Goal: Task Accomplishment & Management: Use online tool/utility

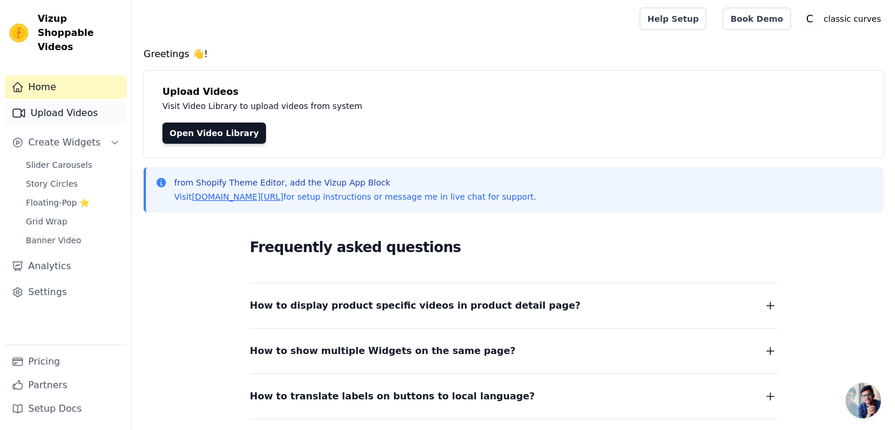
click at [68, 104] on link "Upload Videos" at bounding box center [66, 113] width 122 height 24
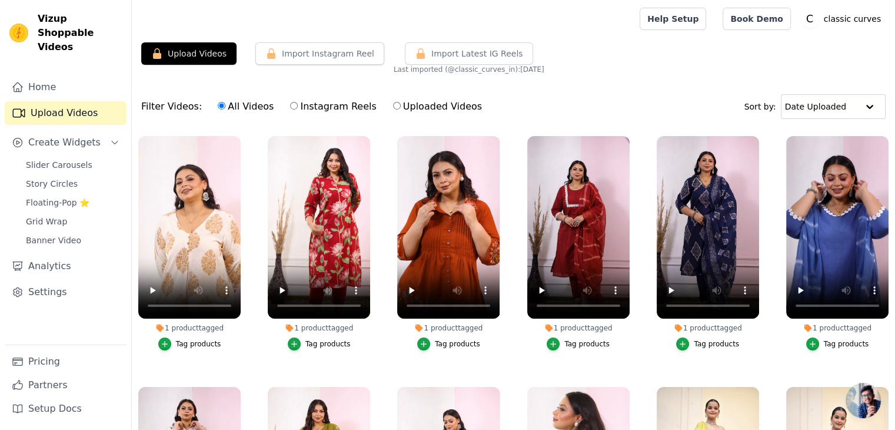
click at [393, 105] on input "Uploaded Videos" at bounding box center [397, 106] width 8 height 8
radio input "true"
click at [201, 55] on button "Upload Videos" at bounding box center [188, 53] width 95 height 22
click at [61, 159] on span "Slider Carousels" at bounding box center [59, 165] width 66 height 12
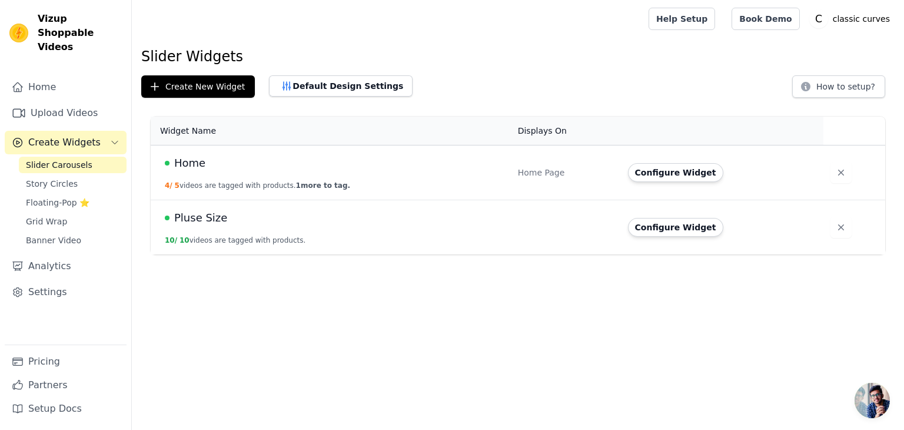
click at [202, 254] on html "Vizup Shoppable Videos Home Upload Videos Create Widgets Slider Carousels Story…" at bounding box center [452, 127] width 904 height 254
click at [65, 106] on link "Upload Videos" at bounding box center [66, 113] width 122 height 24
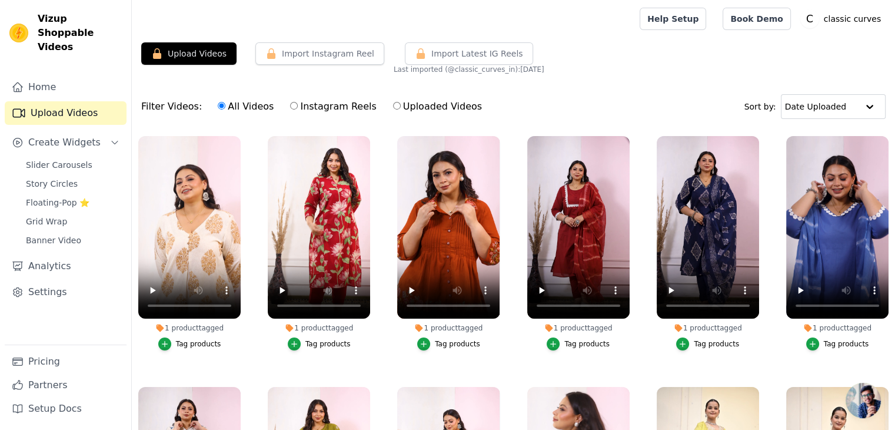
click at [324, 108] on label "Instagram Reels" at bounding box center [332, 106] width 87 height 15
click at [298, 108] on input "Instagram Reels" at bounding box center [294, 106] width 8 height 8
radio input "true"
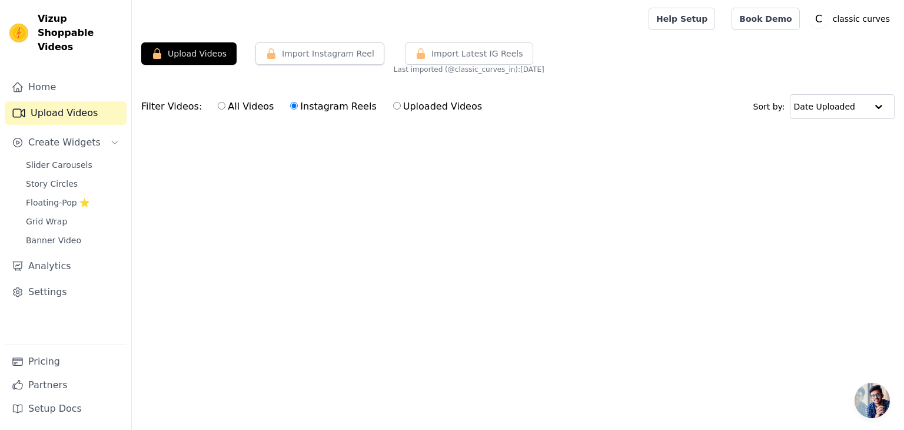
click at [392, 102] on label "Uploaded Videos" at bounding box center [437, 106] width 90 height 15
click at [393, 102] on input "Uploaded Videos" at bounding box center [397, 106] width 8 height 8
radio input "true"
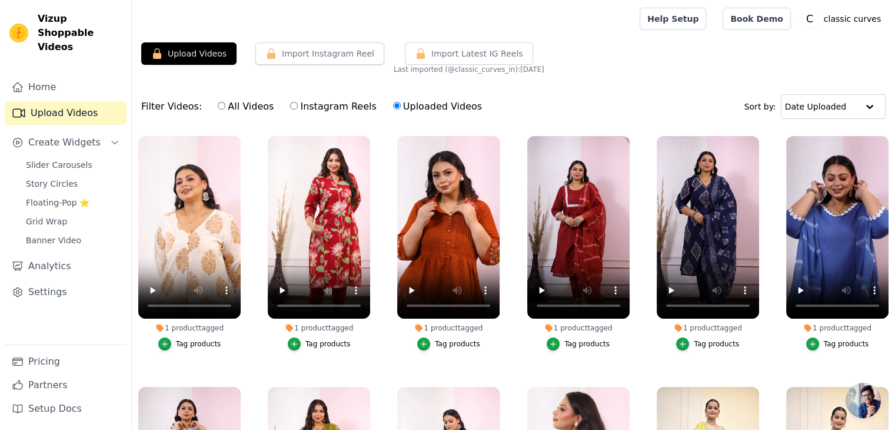
click at [238, 110] on label "All Videos" at bounding box center [245, 106] width 57 height 15
click at [225, 109] on input "All Videos" at bounding box center [222, 106] width 8 height 8
radio input "true"
click at [837, 101] on input "text" at bounding box center [821, 107] width 73 height 24
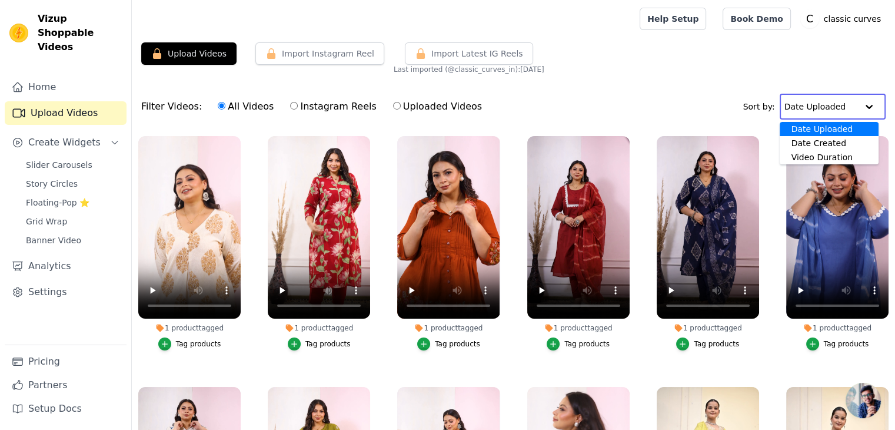
click at [836, 101] on input "text" at bounding box center [820, 107] width 73 height 24
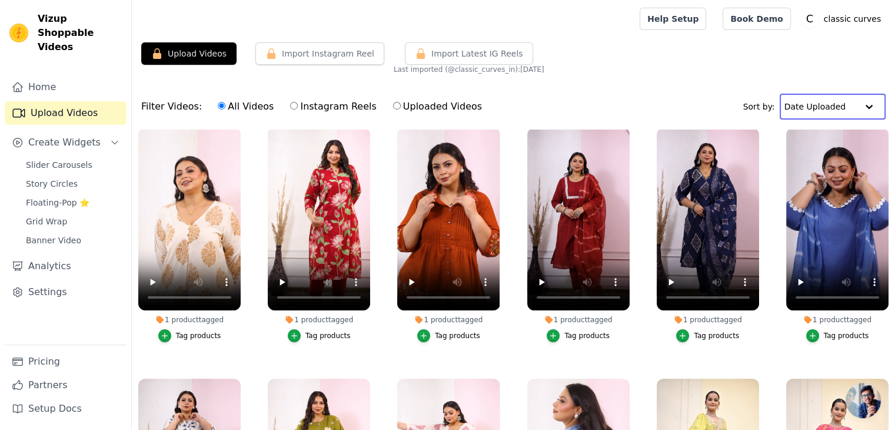
scroll to position [8, 0]
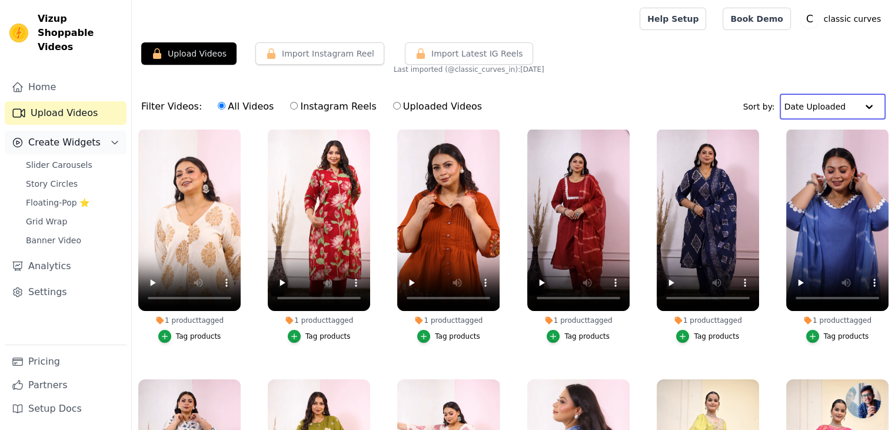
click at [71, 135] on span "Create Widgets" at bounding box center [64, 142] width 72 height 14
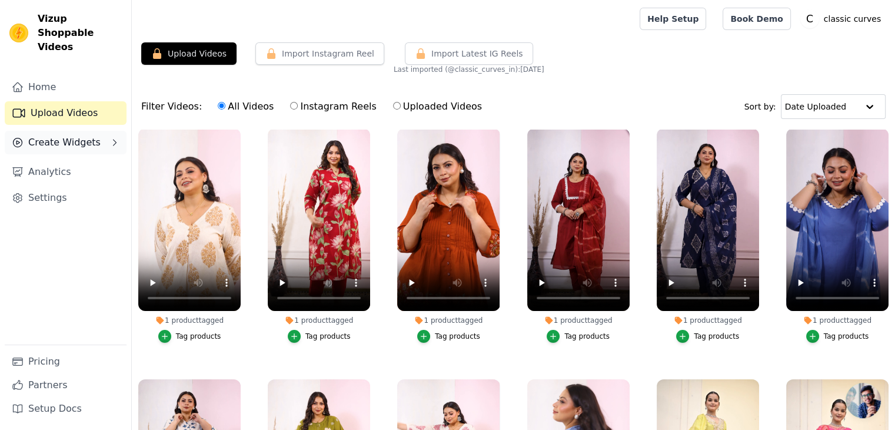
click at [76, 135] on span "Create Widgets" at bounding box center [64, 142] width 72 height 14
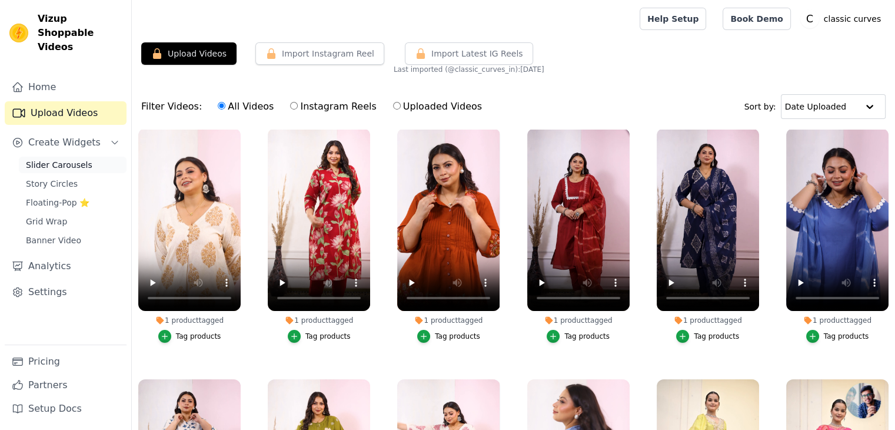
click at [78, 159] on span "Slider Carousels" at bounding box center [59, 165] width 66 height 12
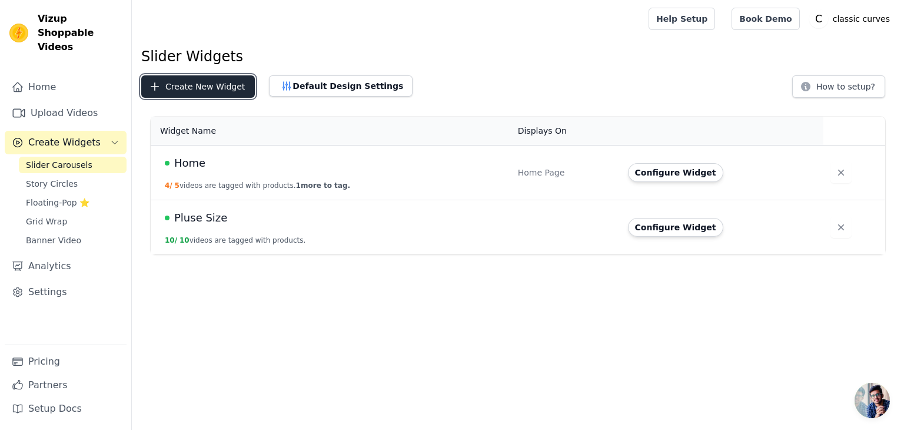
click at [185, 81] on button "Create New Widget" at bounding box center [198, 86] width 114 height 22
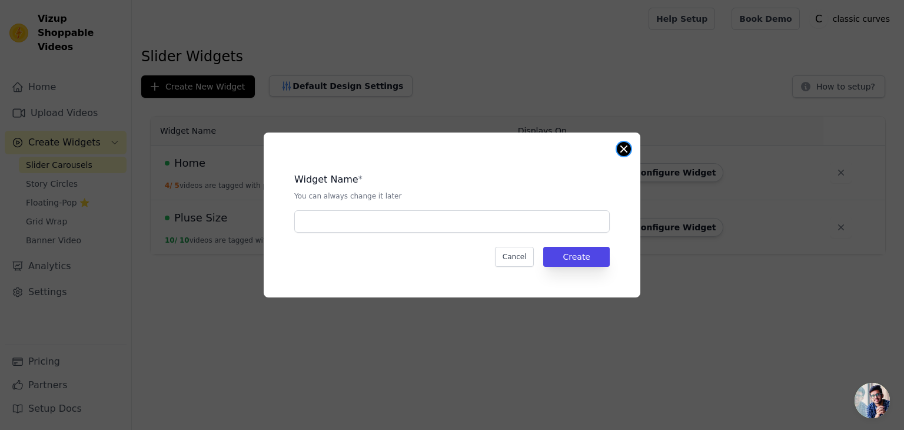
click at [628, 147] on button "Close modal" at bounding box center [624, 149] width 14 height 14
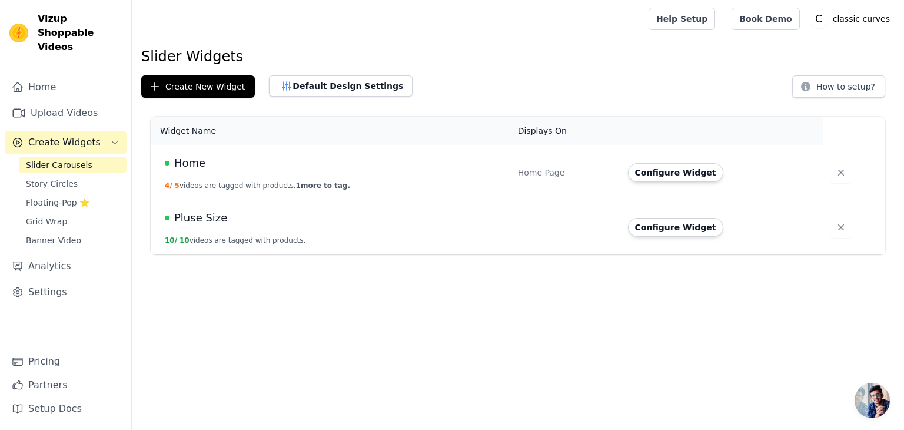
click at [707, 58] on h1 "Slider Widgets" at bounding box center [517, 56] width 753 height 19
click at [49, 101] on link "Upload Videos" at bounding box center [66, 113] width 122 height 24
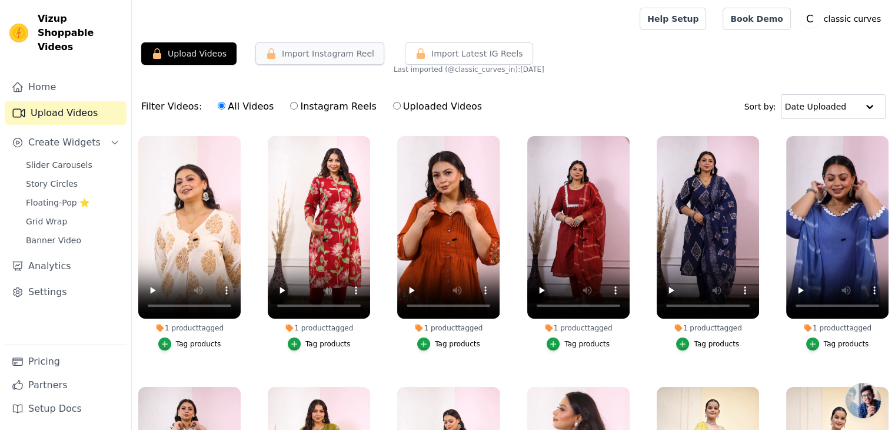
click at [288, 50] on button "Import Instagram Reel" at bounding box center [319, 53] width 129 height 22
click at [428, 59] on button "Import Latest IG Reels" at bounding box center [469, 53] width 128 height 22
click at [335, 55] on button "Import Instagram Reel" at bounding box center [319, 53] width 129 height 22
click at [214, 58] on button "Upload Videos" at bounding box center [188, 53] width 95 height 22
click at [805, 107] on input "text" at bounding box center [821, 107] width 73 height 24
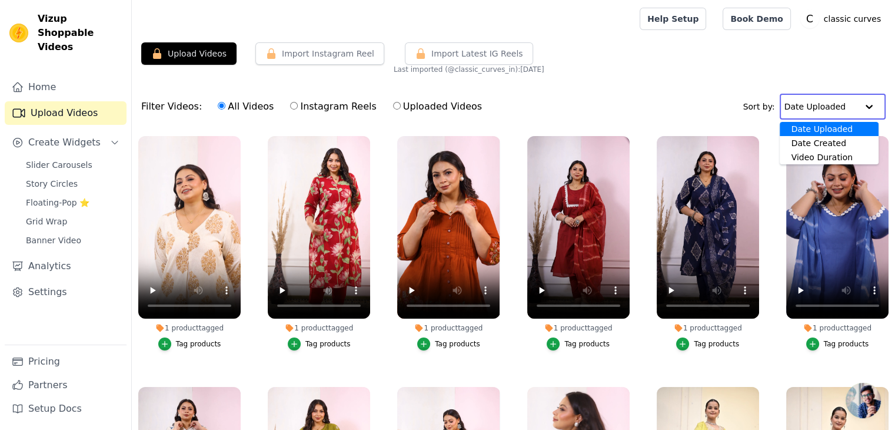
click at [805, 107] on input "text" at bounding box center [820, 107] width 73 height 24
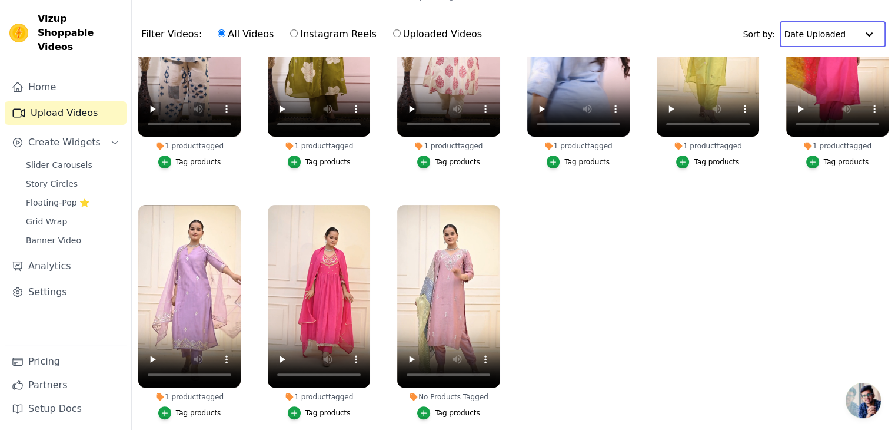
scroll to position [119, 0]
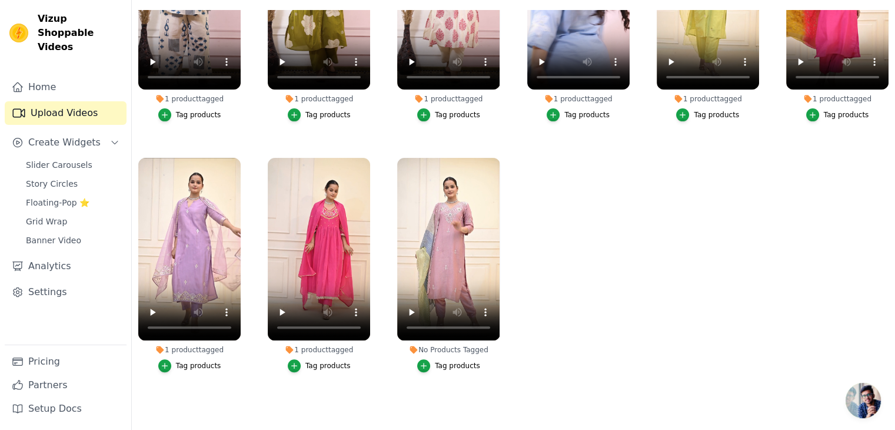
click at [552, 312] on ul "1 product tagged Tag products 1 product tagged Tag products 1 product tagged Ta…" at bounding box center [513, 206] width 763 height 392
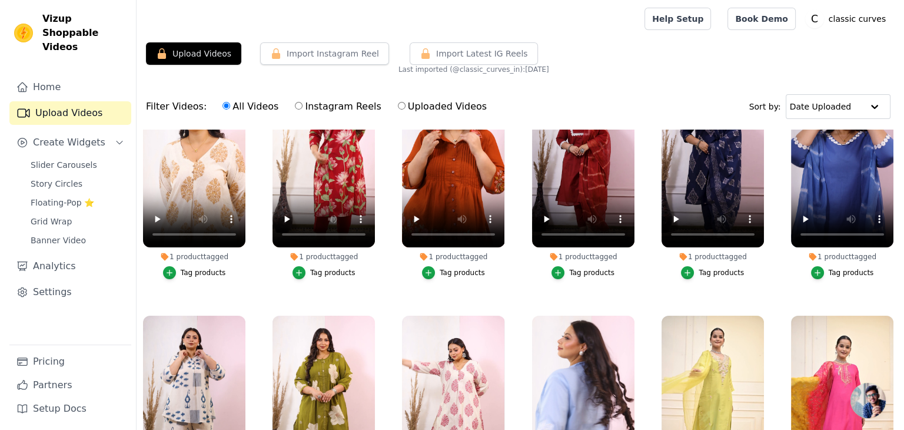
scroll to position [8, 0]
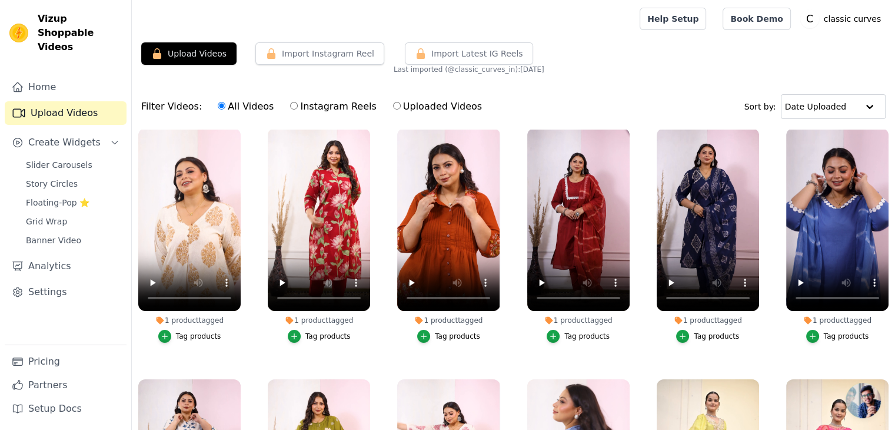
click at [393, 108] on input "Uploaded Videos" at bounding box center [397, 106] width 8 height 8
radio input "true"
click at [290, 104] on input "Instagram Reels" at bounding box center [294, 106] width 8 height 8
radio input "true"
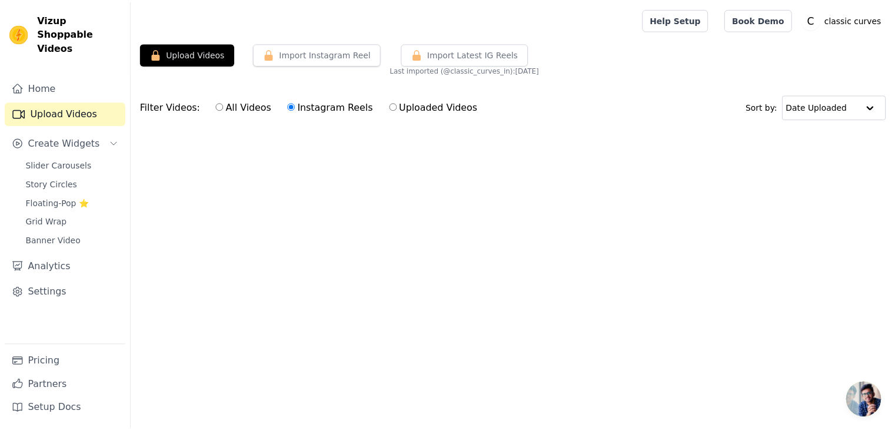
scroll to position [0, 0]
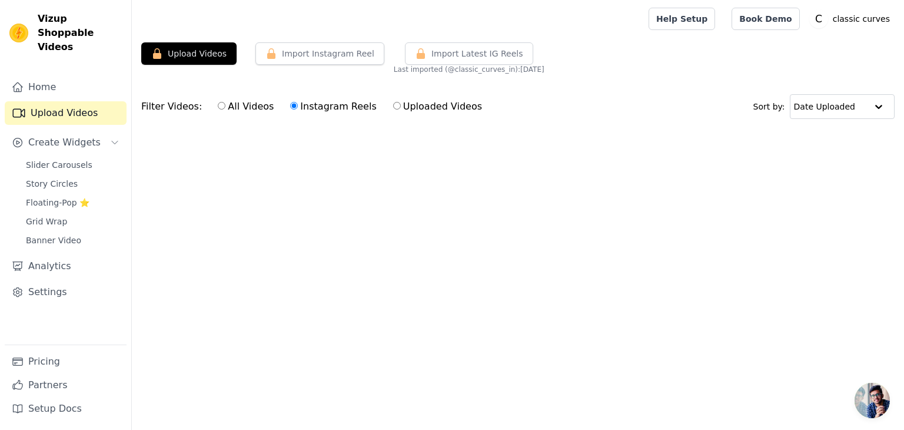
click at [242, 105] on label "All Videos" at bounding box center [245, 106] width 57 height 15
click at [225, 105] on input "All Videos" at bounding box center [222, 106] width 8 height 8
radio input "true"
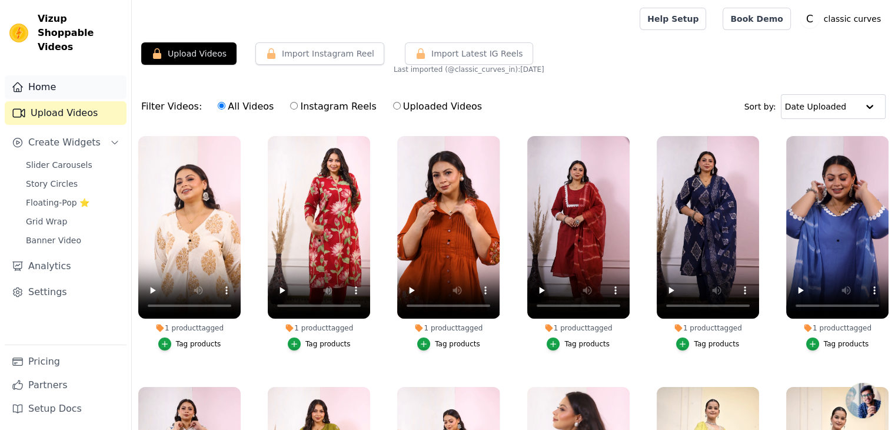
click at [82, 75] on link "Home" at bounding box center [66, 87] width 122 height 24
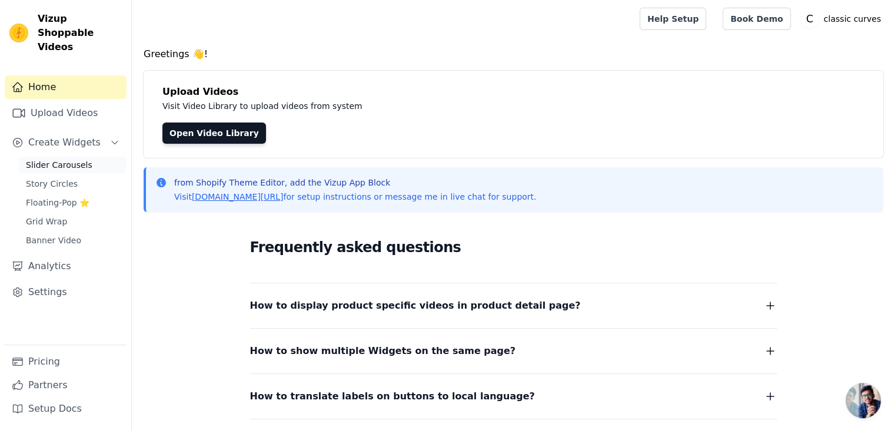
click at [51, 159] on span "Slider Carousels" at bounding box center [59, 165] width 66 height 12
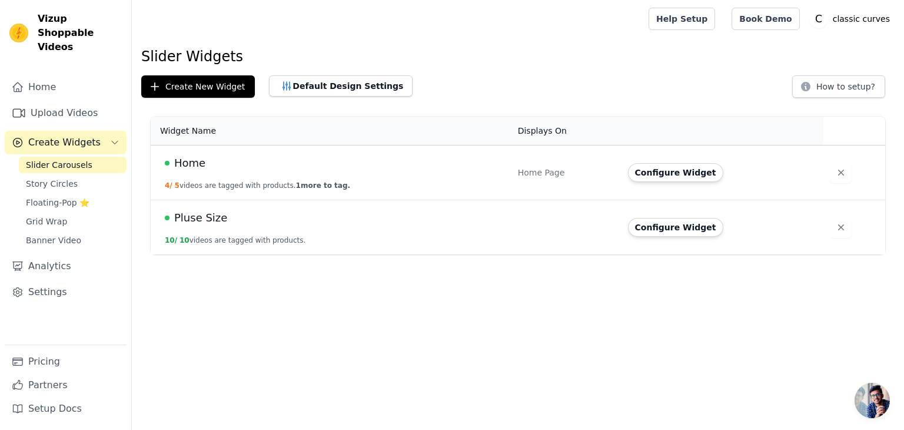
drag, startPoint x: 49, startPoint y: 169, endPoint x: 47, endPoint y: 179, distance: 10.3
click at [49, 178] on span "Story Circles" at bounding box center [52, 184] width 52 height 12
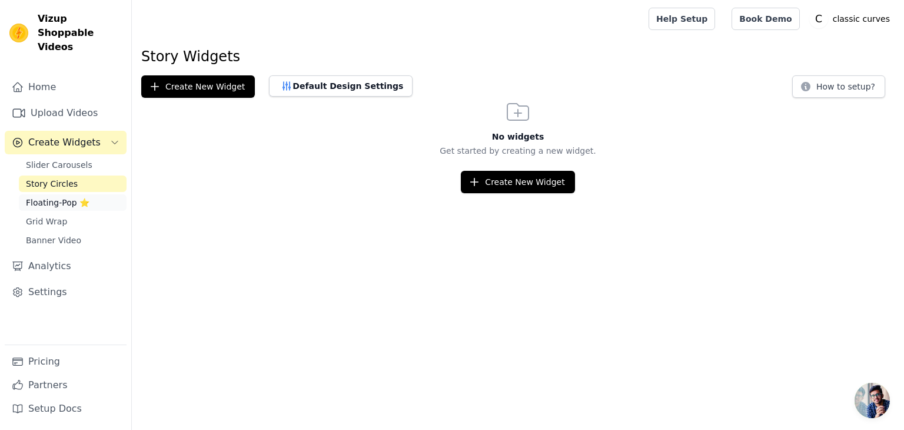
click at [49, 197] on span "Floating-Pop ⭐" at bounding box center [58, 203] width 64 height 12
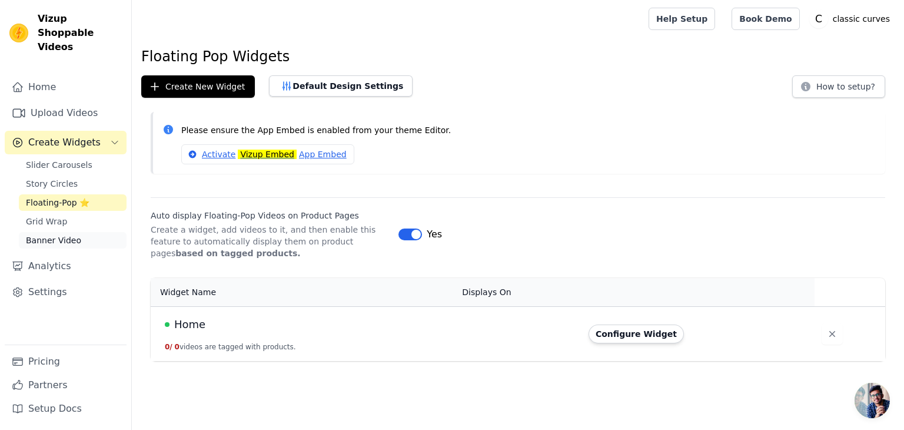
click at [32, 234] on span "Banner Video" at bounding box center [53, 240] width 55 height 12
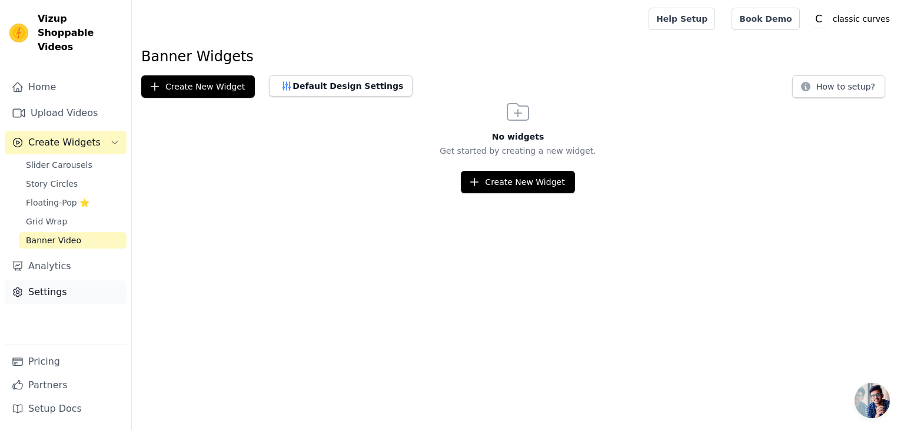
click at [42, 282] on link "Settings" at bounding box center [66, 292] width 122 height 24
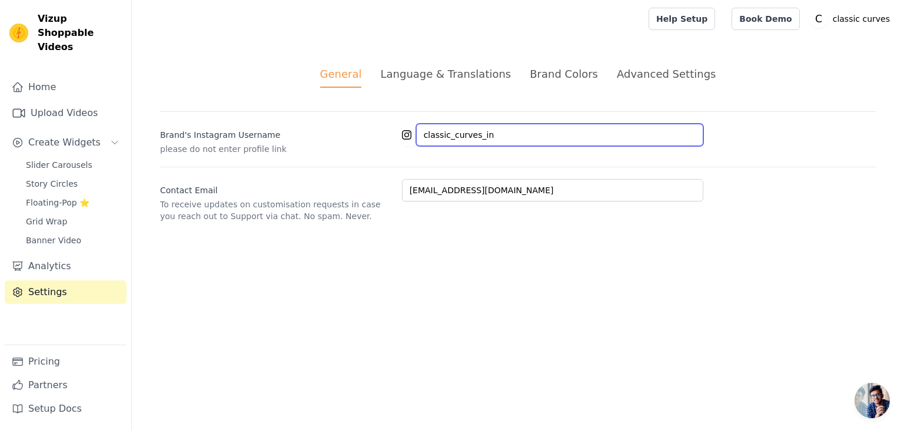
drag, startPoint x: 501, startPoint y: 135, endPoint x: 436, endPoint y: 139, distance: 65.5
click at [436, 139] on input "classic_curves_in" at bounding box center [559, 135] width 287 height 22
click at [422, 78] on div "Language & Translations" at bounding box center [445, 74] width 131 height 16
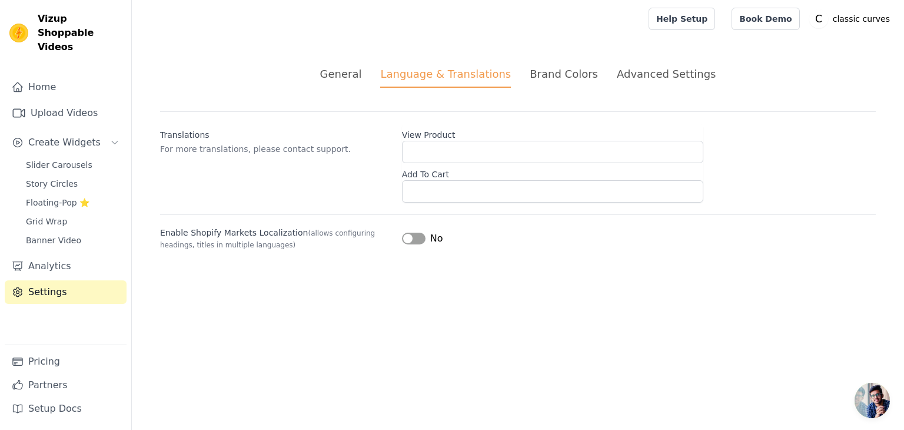
click at [553, 76] on div "Brand Colors" at bounding box center [564, 74] width 68 height 16
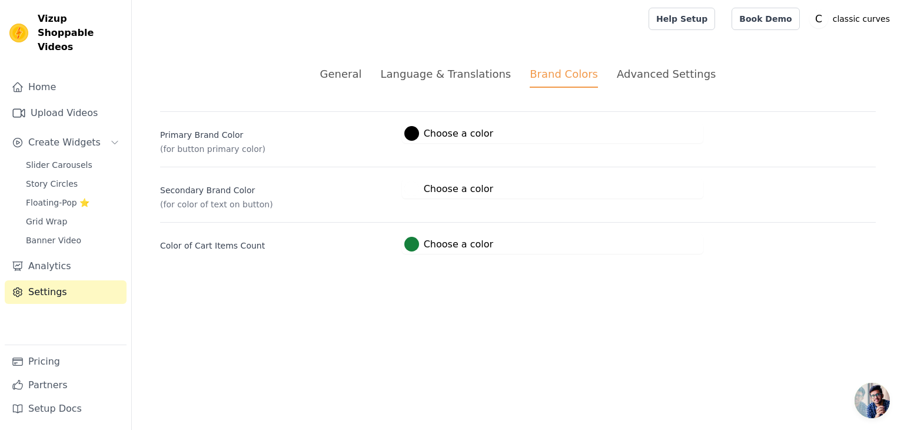
click at [651, 72] on div "Advanced Settings" at bounding box center [666, 74] width 99 height 16
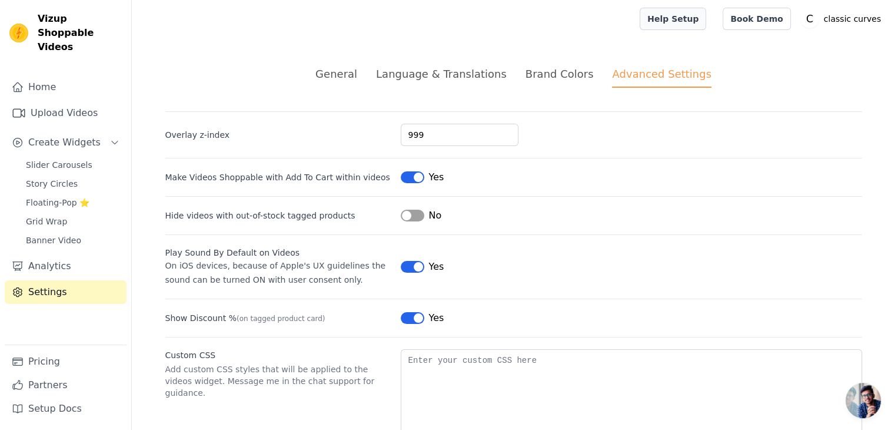
click at [706, 22] on link "Help Setup" at bounding box center [673, 19] width 66 height 22
click at [781, 21] on link "Book Demo" at bounding box center [757, 19] width 68 height 22
click at [847, 17] on p "classic curves" at bounding box center [852, 18] width 66 height 21
click at [796, 50] on link "Settings" at bounding box center [829, 48] width 113 height 21
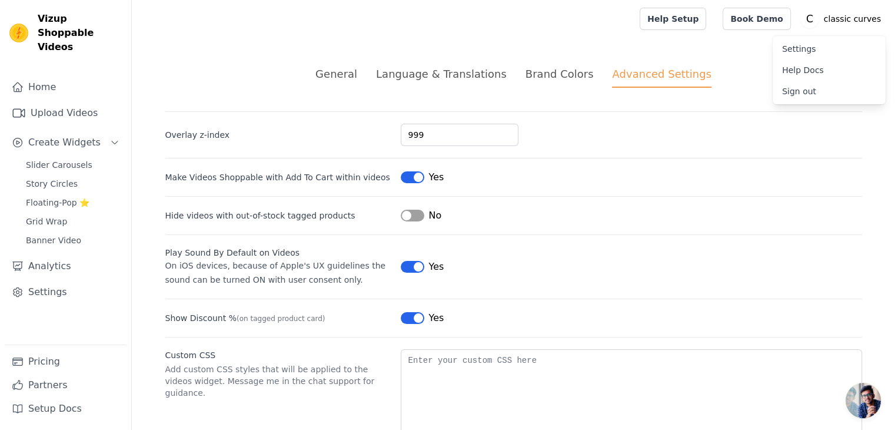
click at [798, 49] on link "Settings" at bounding box center [829, 48] width 113 height 21
click at [75, 109] on link "Upload Videos" at bounding box center [66, 113] width 122 height 24
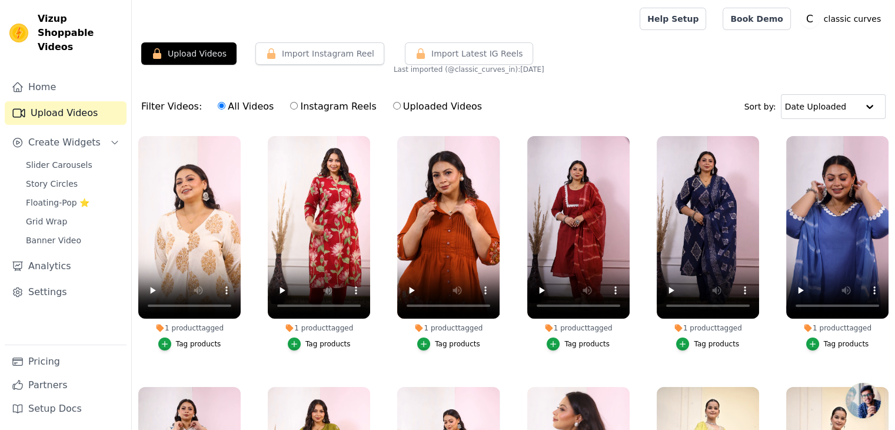
click at [308, 104] on label "Instagram Reels" at bounding box center [332, 106] width 87 height 15
click at [298, 104] on input "Instagram Reels" at bounding box center [294, 106] width 8 height 8
radio input "true"
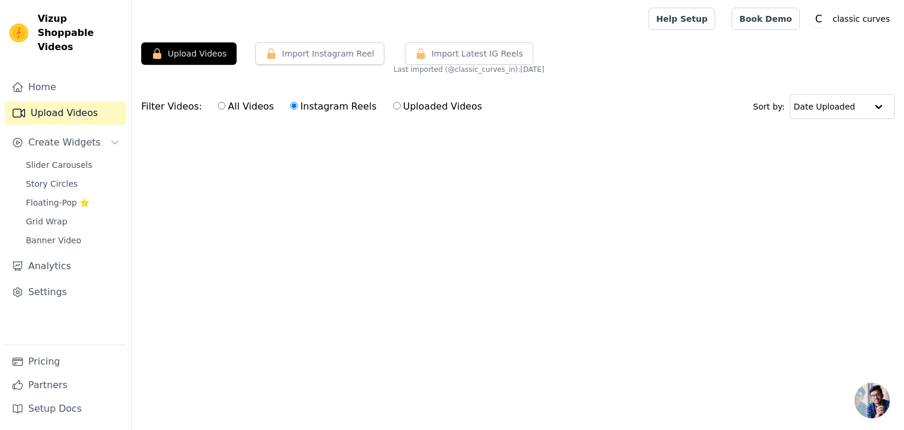
click at [392, 105] on label "Uploaded Videos" at bounding box center [437, 106] width 90 height 15
click at [393, 105] on input "Uploaded Videos" at bounding box center [397, 106] width 8 height 8
radio input "true"
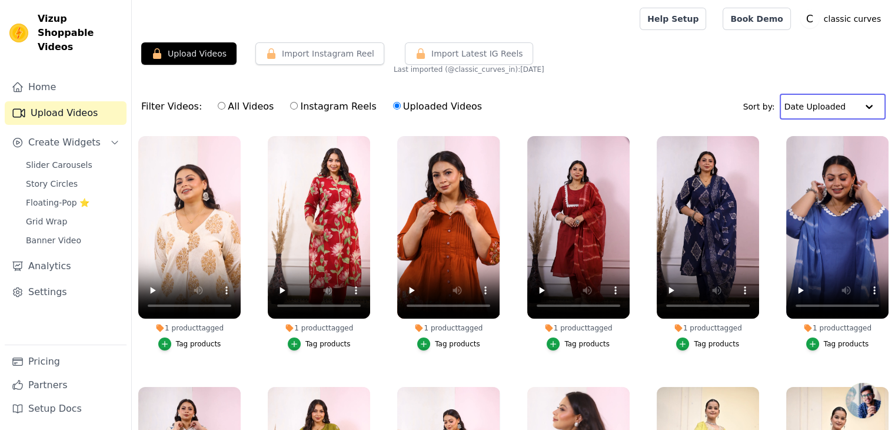
click at [826, 111] on input "text" at bounding box center [820, 107] width 73 height 24
click at [196, 62] on button "Upload Videos" at bounding box center [188, 53] width 95 height 22
click at [198, 57] on button "Upload Videos" at bounding box center [188, 53] width 95 height 22
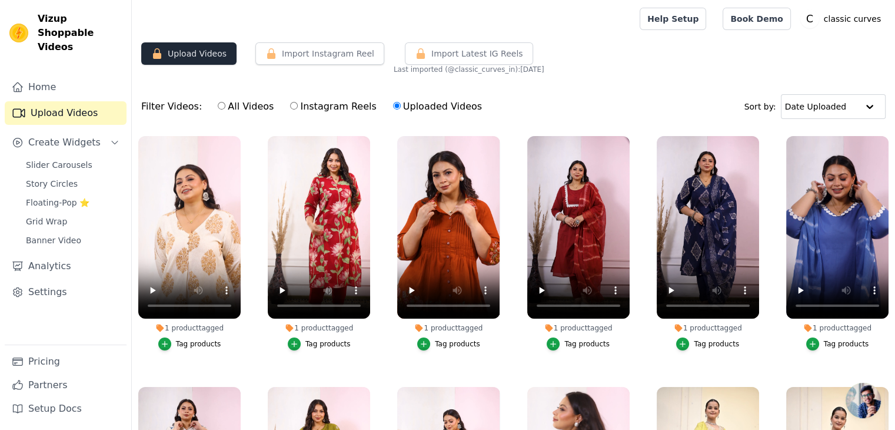
click at [198, 57] on button "Upload Videos" at bounding box center [188, 53] width 95 height 22
click at [199, 55] on button "Upload Videos" at bounding box center [188, 53] width 95 height 22
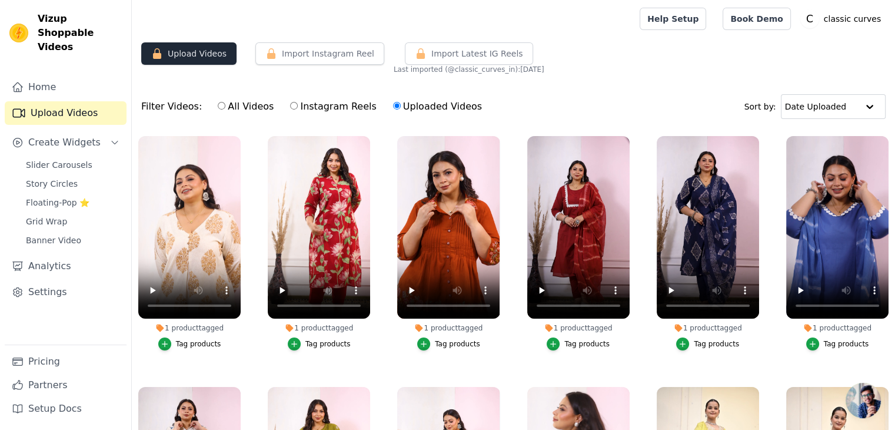
click at [199, 55] on button "Upload Videos" at bounding box center [188, 53] width 95 height 22
click at [324, 56] on button "Import Instagram Reel" at bounding box center [319, 53] width 129 height 22
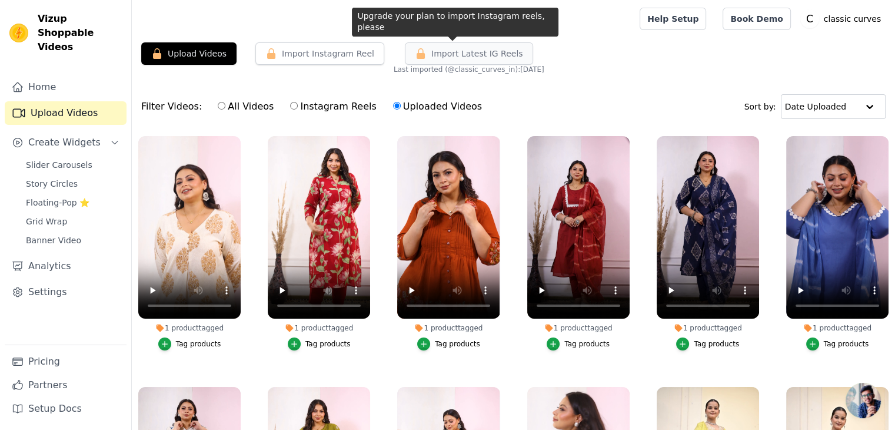
click at [431, 55] on span "Import Latest IG Reels" at bounding box center [477, 54] width 92 height 12
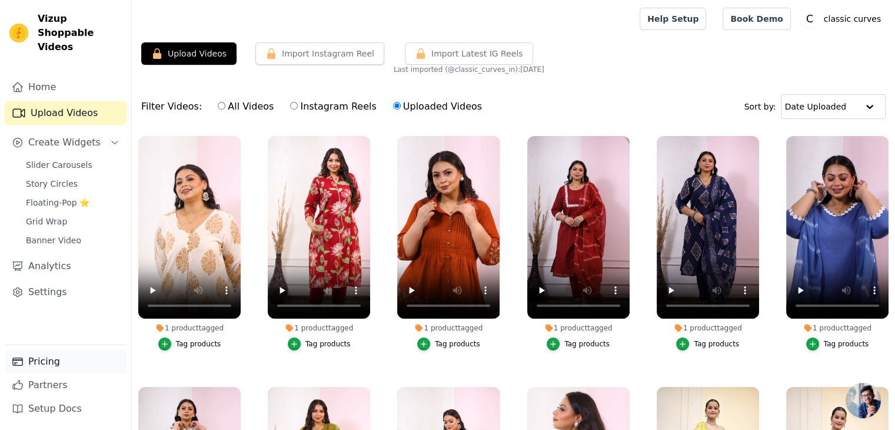
click at [44, 352] on link "Pricing" at bounding box center [66, 362] width 122 height 24
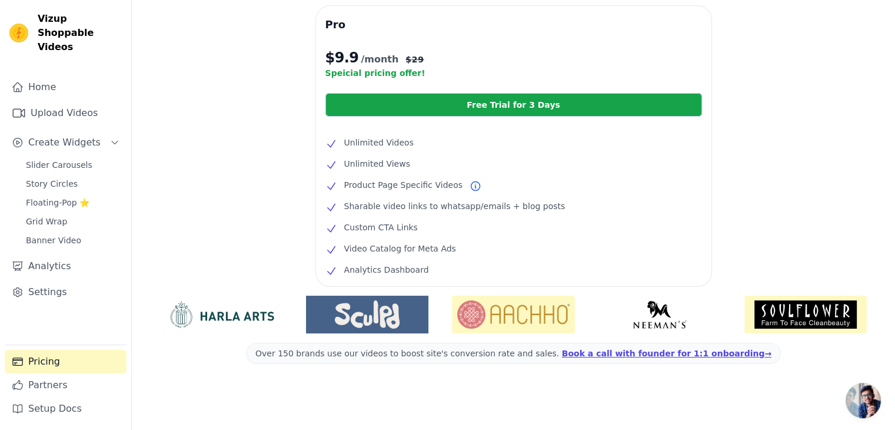
scroll to position [56, 0]
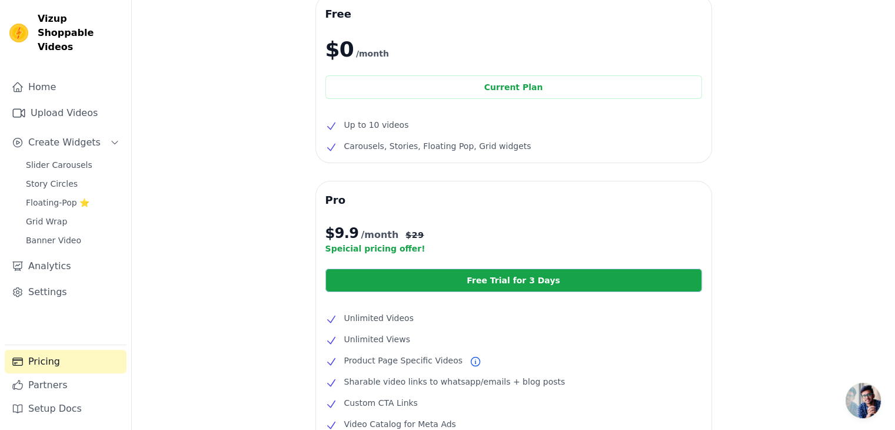
click at [253, 267] on div "Free $0 /month Current Plan Up to 10 videos Carousels, Stories, Floating Pop, G…" at bounding box center [513, 300] width 763 height 610
click at [41, 280] on link "Settings" at bounding box center [66, 292] width 122 height 24
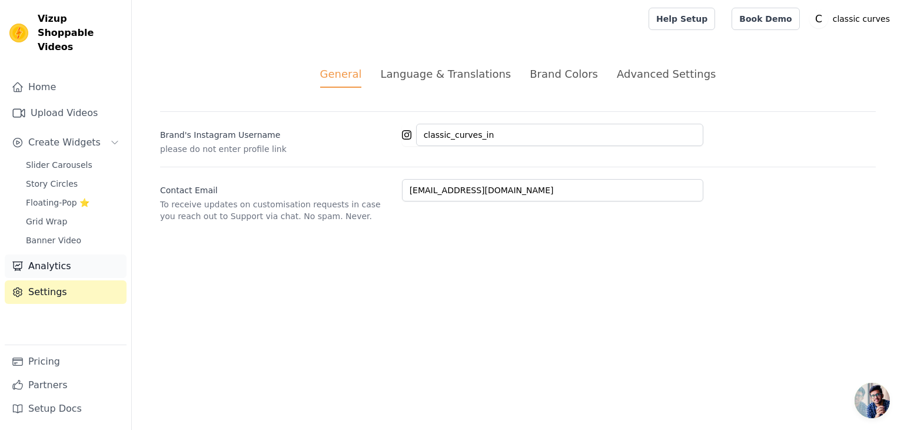
click at [45, 255] on link "Analytics" at bounding box center [66, 266] width 122 height 24
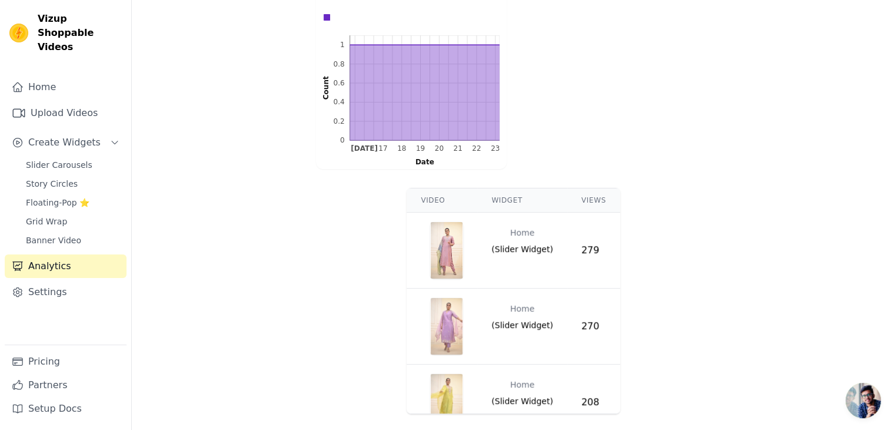
click at [500, 189] on th "Widget" at bounding box center [522, 200] width 90 height 24
click at [514, 198] on th "Widget" at bounding box center [522, 200] width 90 height 24
click at [590, 202] on th "Views" at bounding box center [593, 200] width 53 height 24
